Goal: Task Accomplishment & Management: Use online tool/utility

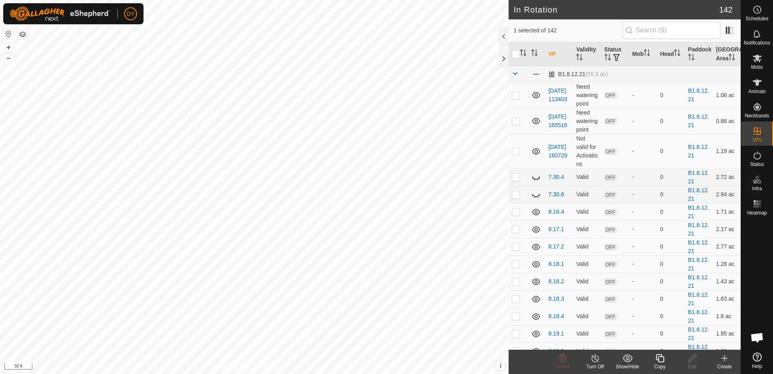
click at [659, 365] on div "Copy" at bounding box center [660, 366] width 32 height 7
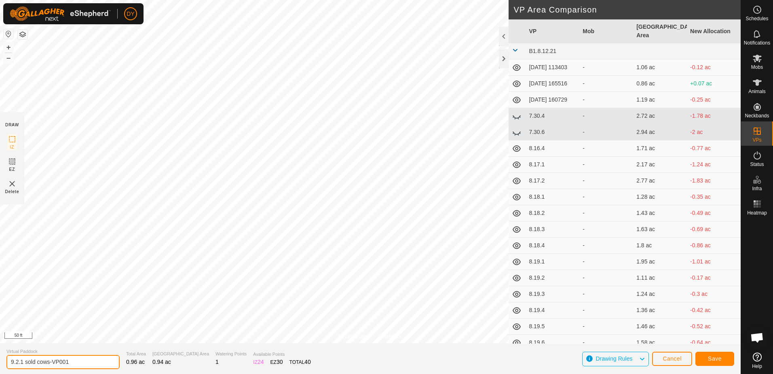
drag, startPoint x: 80, startPoint y: 361, endPoint x: 21, endPoint y: 362, distance: 59.4
click at [21, 362] on input "9.2.1 sold cows-VP001" at bounding box center [62, 362] width 113 height 14
type input "9.2.2 sold cows"
click at [721, 359] on span "Save" at bounding box center [715, 358] width 14 height 6
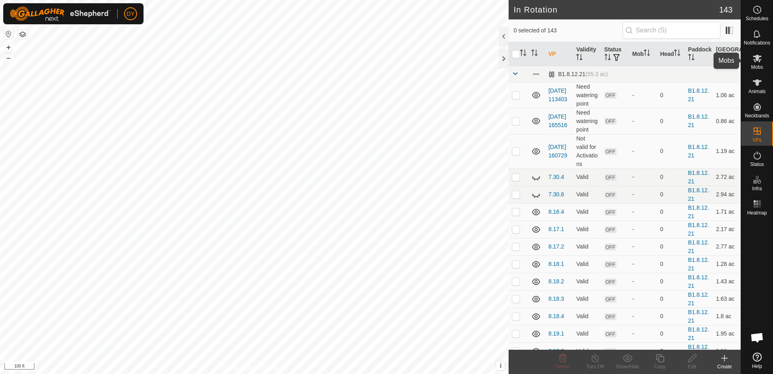
click at [751, 61] on es-mob-svg-icon at bounding box center [757, 58] width 15 height 13
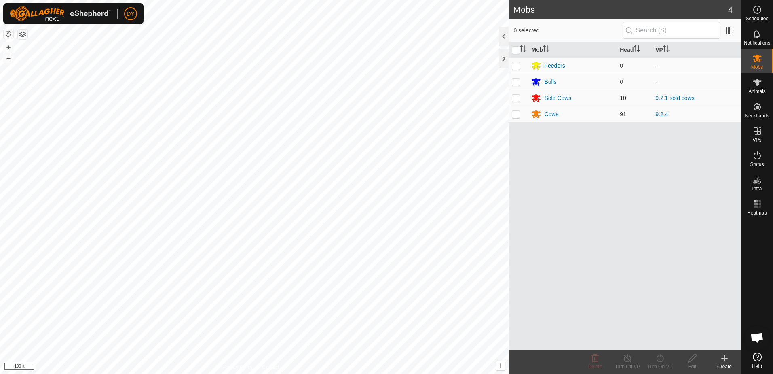
click at [519, 98] on p-checkbox at bounding box center [516, 98] width 8 height 6
checkbox input "true"
click at [661, 358] on icon at bounding box center [660, 358] width 10 height 10
click at [662, 338] on link "Now" at bounding box center [684, 340] width 80 height 16
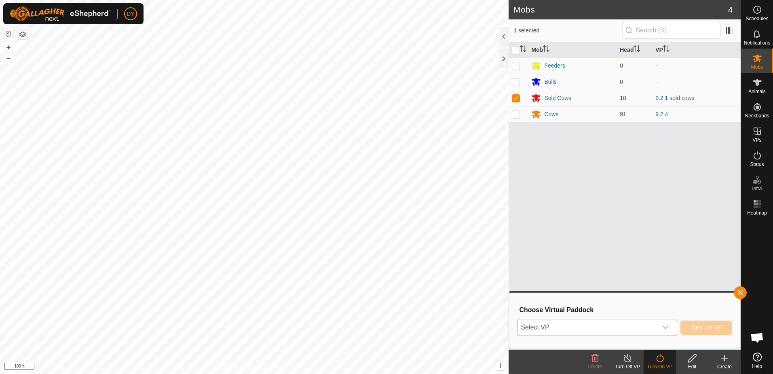
click at [618, 325] on span "Select VP" at bounding box center [586, 327] width 139 height 16
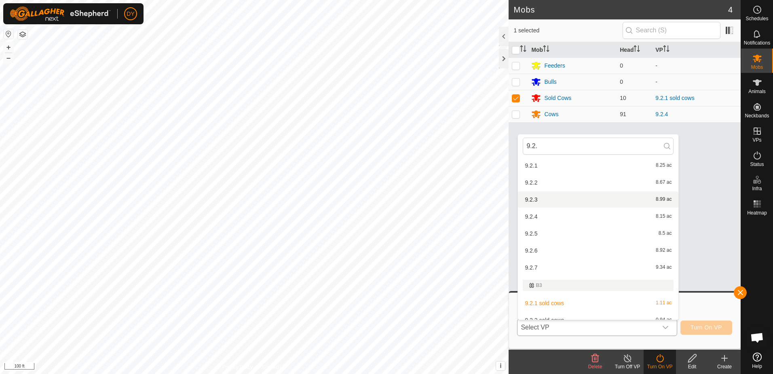
scroll to position [27, 0]
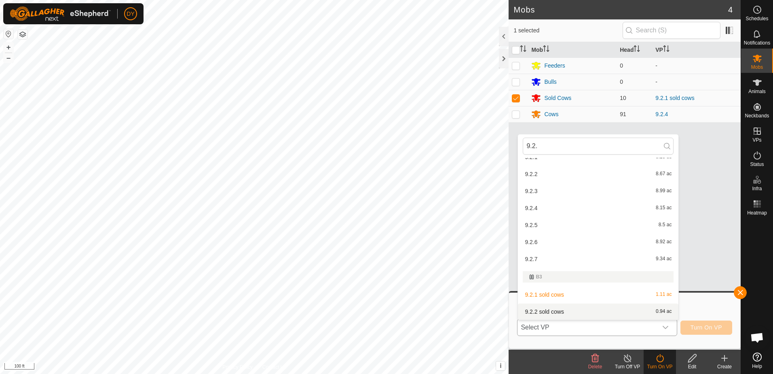
type input "9.2."
click at [551, 311] on li "9.2.2 sold cows 0.94 ac" at bounding box center [598, 311] width 160 height 16
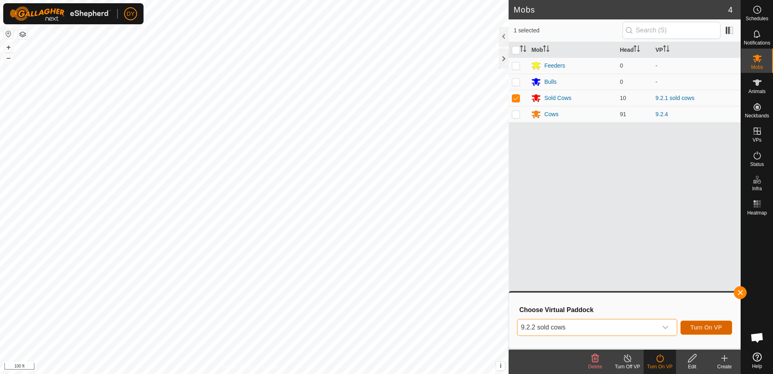
click at [711, 327] on span "Turn On VP" at bounding box center [706, 327] width 32 height 6
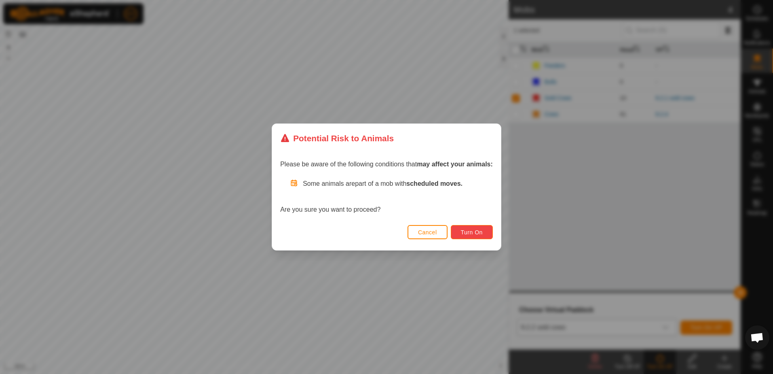
click at [467, 232] on span "Turn On" at bounding box center [472, 232] width 22 height 6
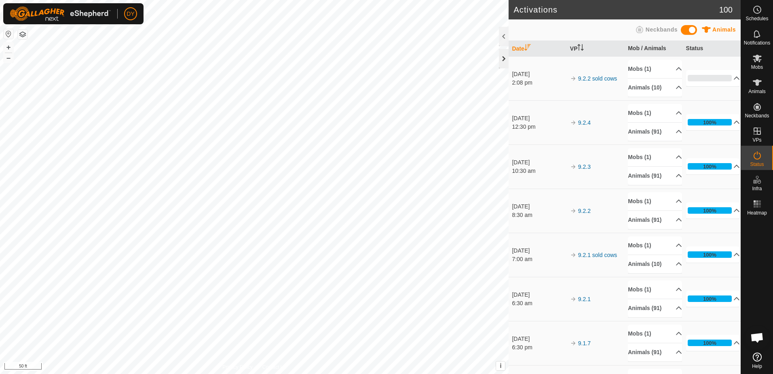
click at [499, 57] on div at bounding box center [504, 58] width 10 height 19
